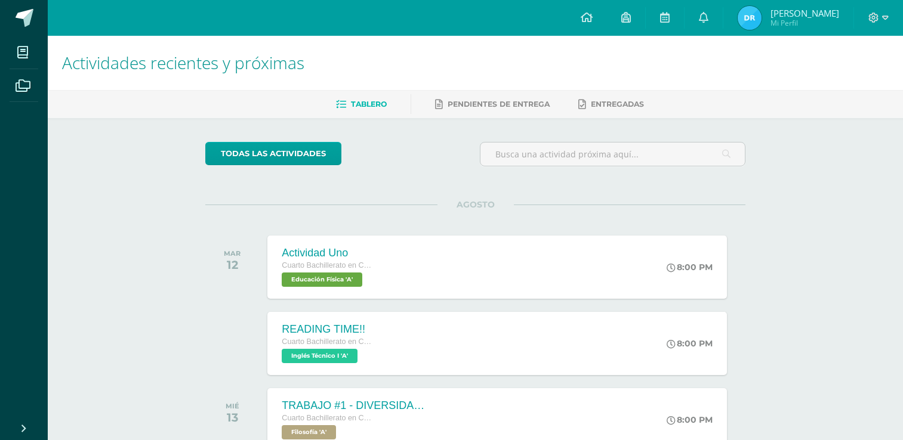
scroll to position [537, 0]
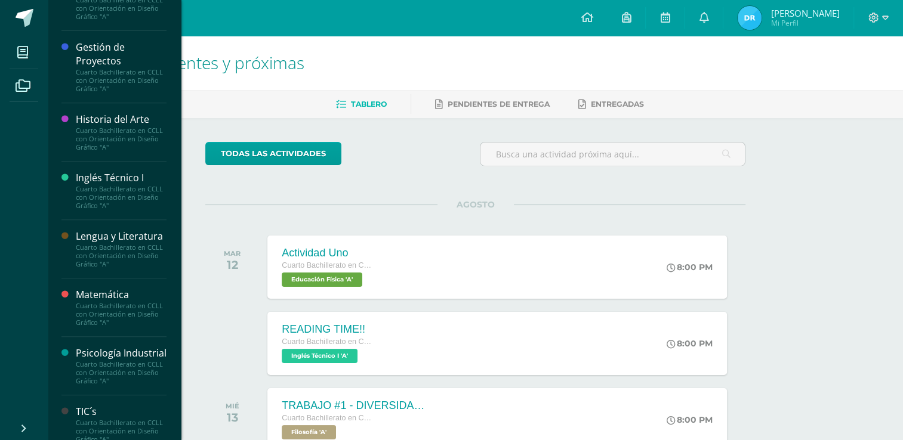
scroll to position [560, 0]
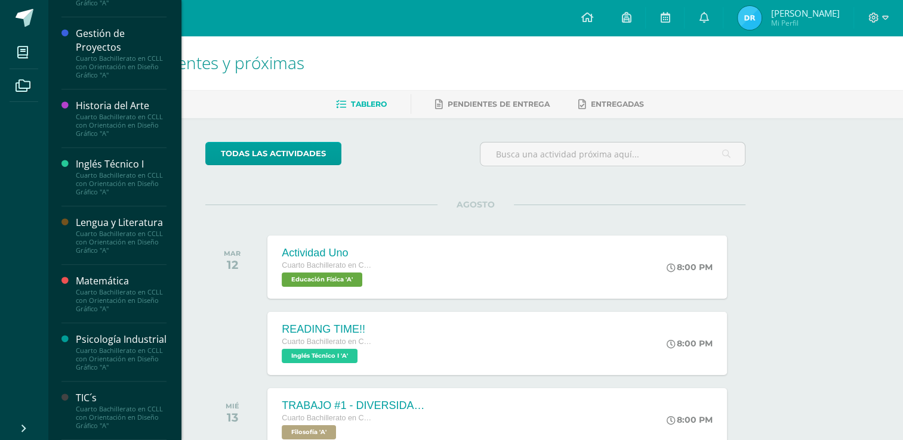
click at [123, 274] on div "Matemática" at bounding box center [121, 281] width 91 height 14
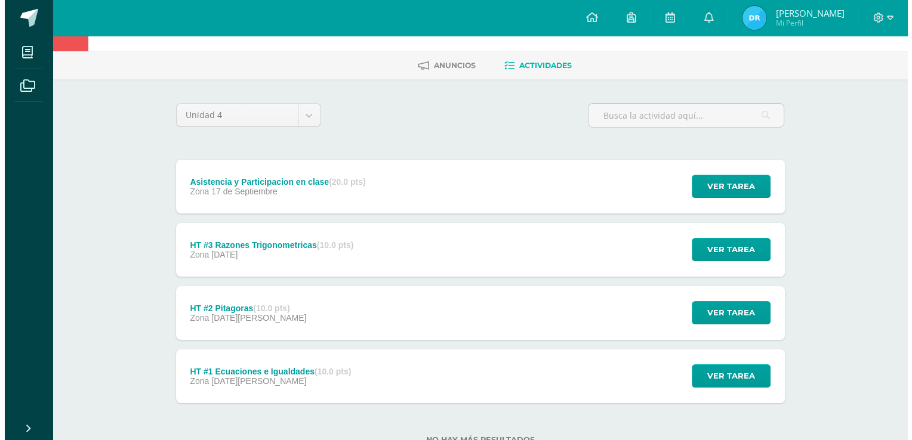
scroll to position [81, 0]
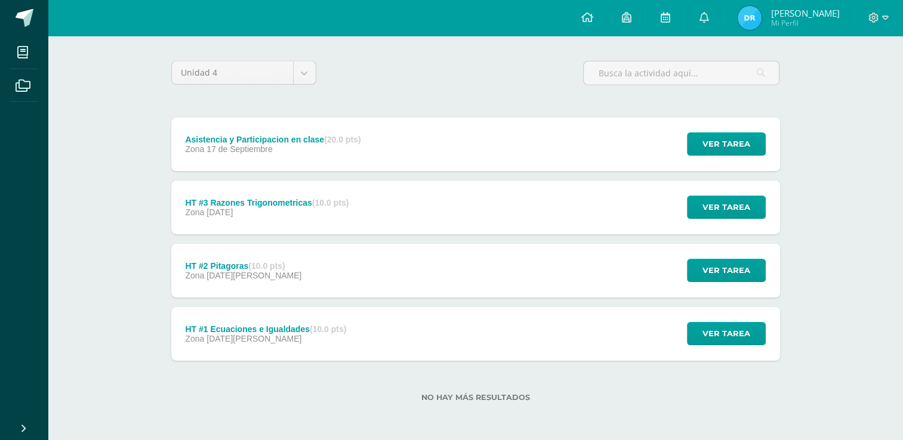
click at [364, 328] on div "HT #1 Ecuaciones e Igualdades (10.0 pts) Zona [DATE][PERSON_NAME] Ver tarea HT …" at bounding box center [475, 334] width 608 height 54
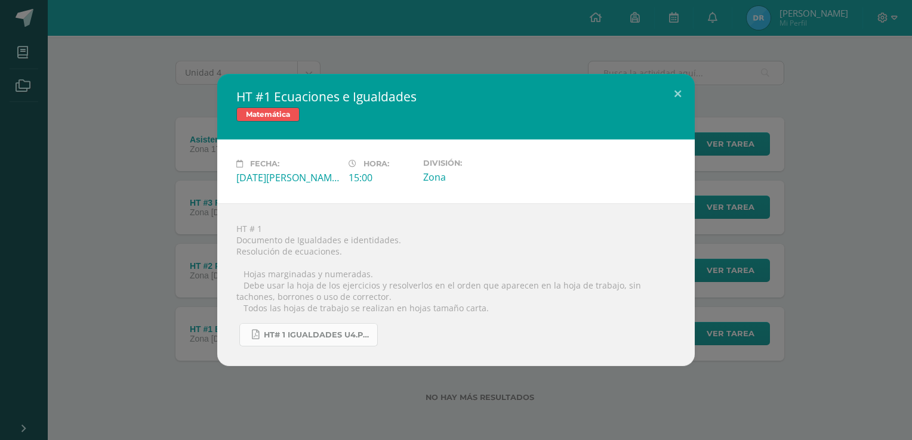
click at [317, 337] on span "HT# 1 igualdades U4.pdf" at bounding box center [317, 335] width 107 height 10
